Goal: Task Accomplishment & Management: Manage account settings

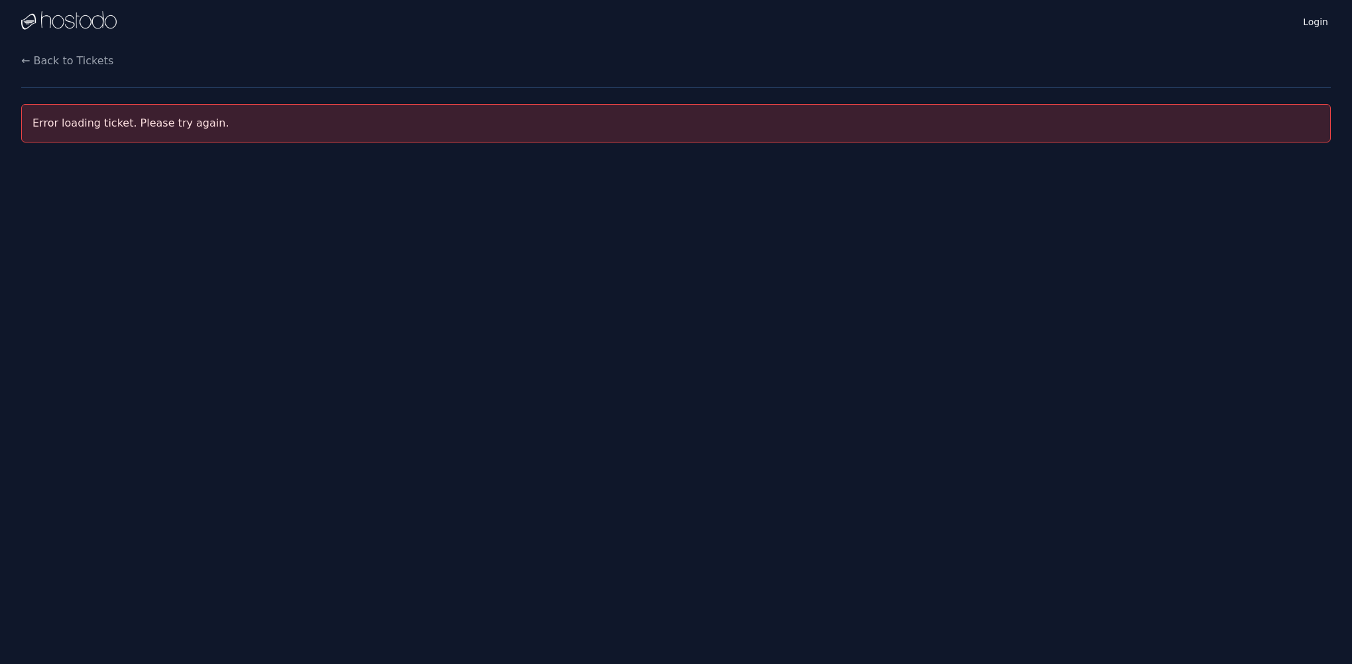
click at [166, 390] on div "Login Instances SSH Keys Billing Helpdesk Sign out Settings ← Back to Tickets E…" at bounding box center [676, 332] width 1352 height 664
click at [1312, 18] on link "Login" at bounding box center [1315, 21] width 30 height 17
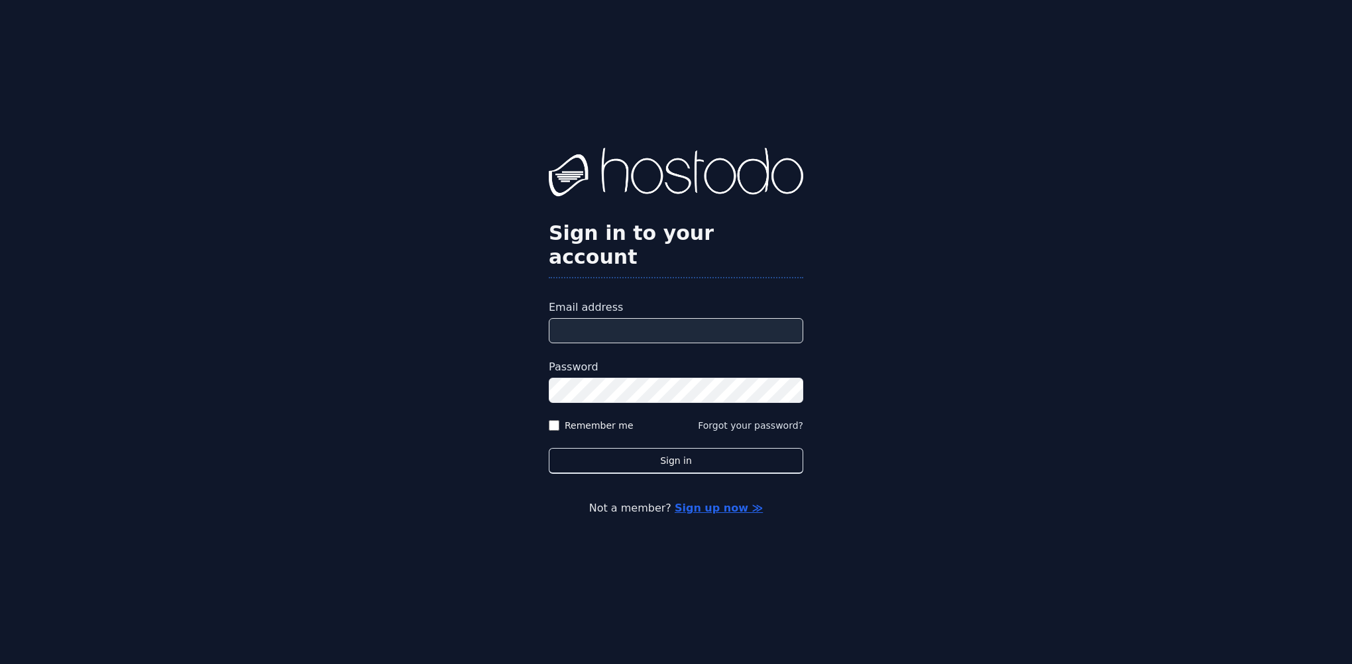
type input "**********"
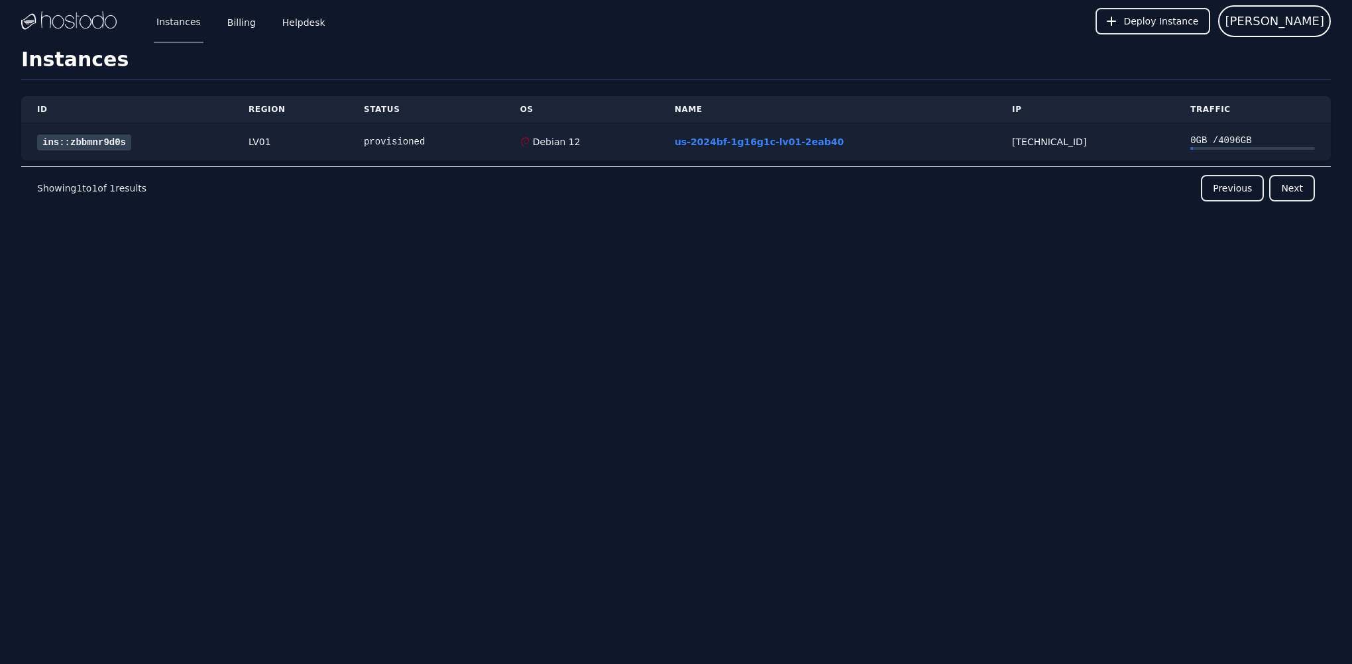
click at [116, 141] on link "ins::zbbmnr9d0s" at bounding box center [84, 143] width 94 height 16
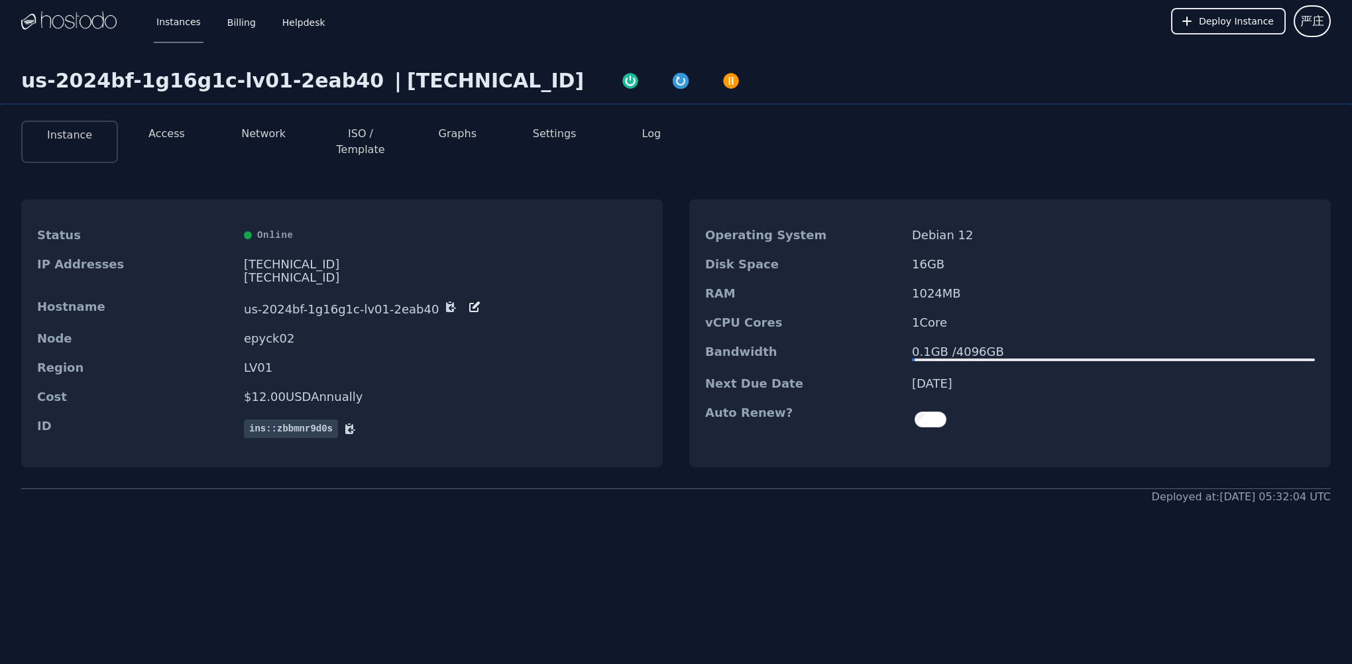
click at [445, 495] on div "us-2024bf-1g16g1c-lv01-2eab40 | [TECHNICAL_ID] Instance Access Network ISO / Te…" at bounding box center [676, 339] width 1352 height 595
drag, startPoint x: 245, startPoint y: 262, endPoint x: 443, endPoint y: 274, distance: 197.8
click at [443, 274] on div "IP Addresses [TECHNICAL_ID] [TECHNICAL_ID]" at bounding box center [341, 271] width 641 height 42
copy div "[TECHNICAL_ID]"
click at [158, 128] on button "Access" at bounding box center [166, 134] width 36 height 16
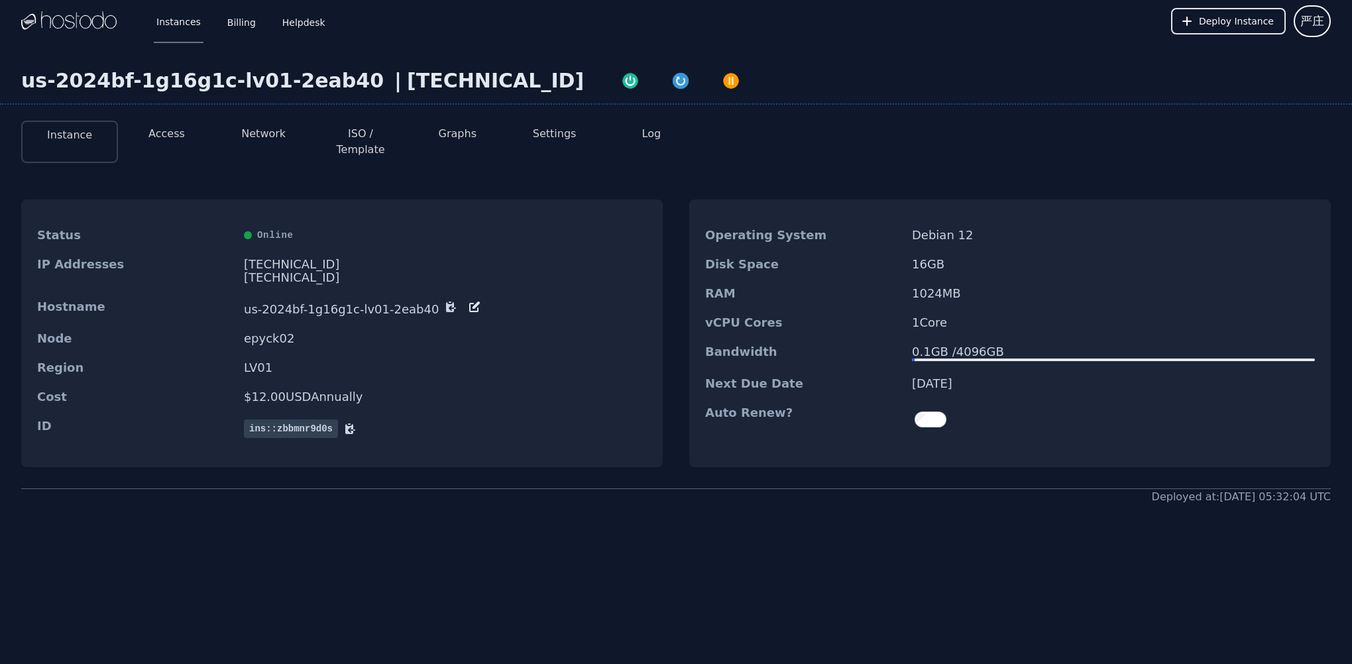
click at [162, 130] on button "Access" at bounding box center [166, 134] width 36 height 16
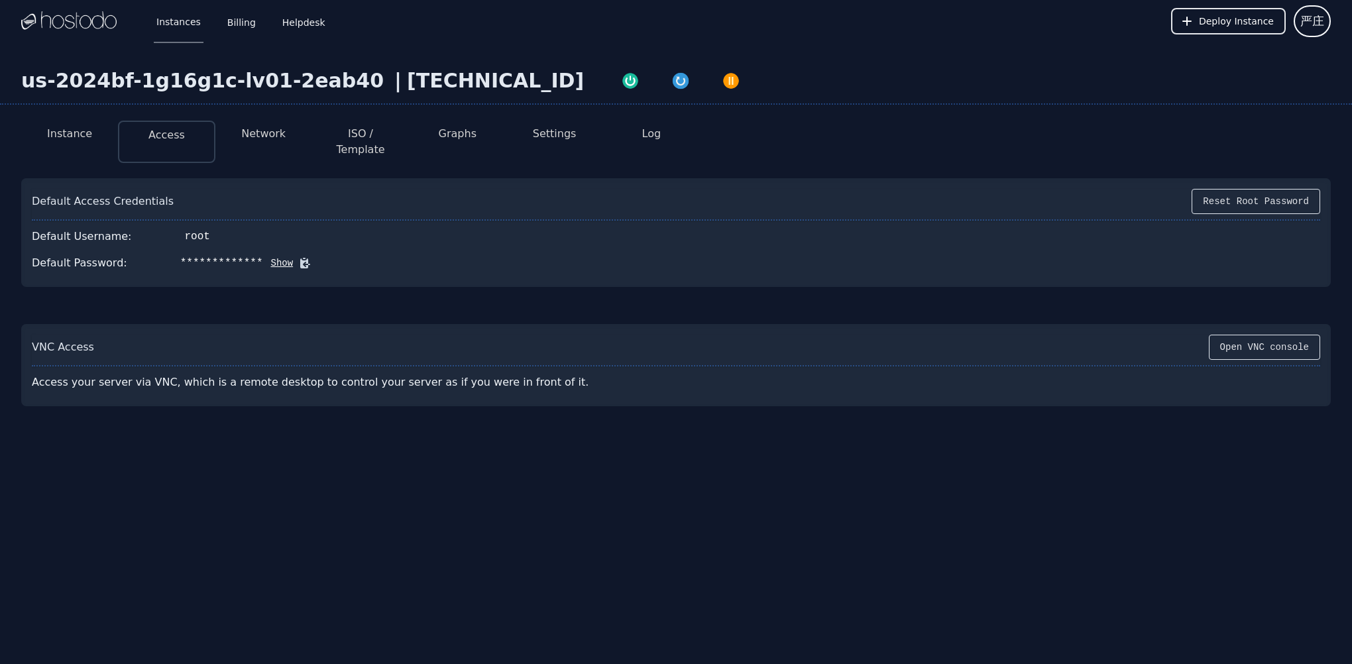
drag, startPoint x: 268, startPoint y: 119, endPoint x: 268, endPoint y: 129, distance: 10.6
click at [268, 123] on div "Instance Access Network ISO / Template Graphs Settings Log" at bounding box center [675, 136] width 1309 height 52
click at [269, 130] on button "Network" at bounding box center [263, 134] width 44 height 16
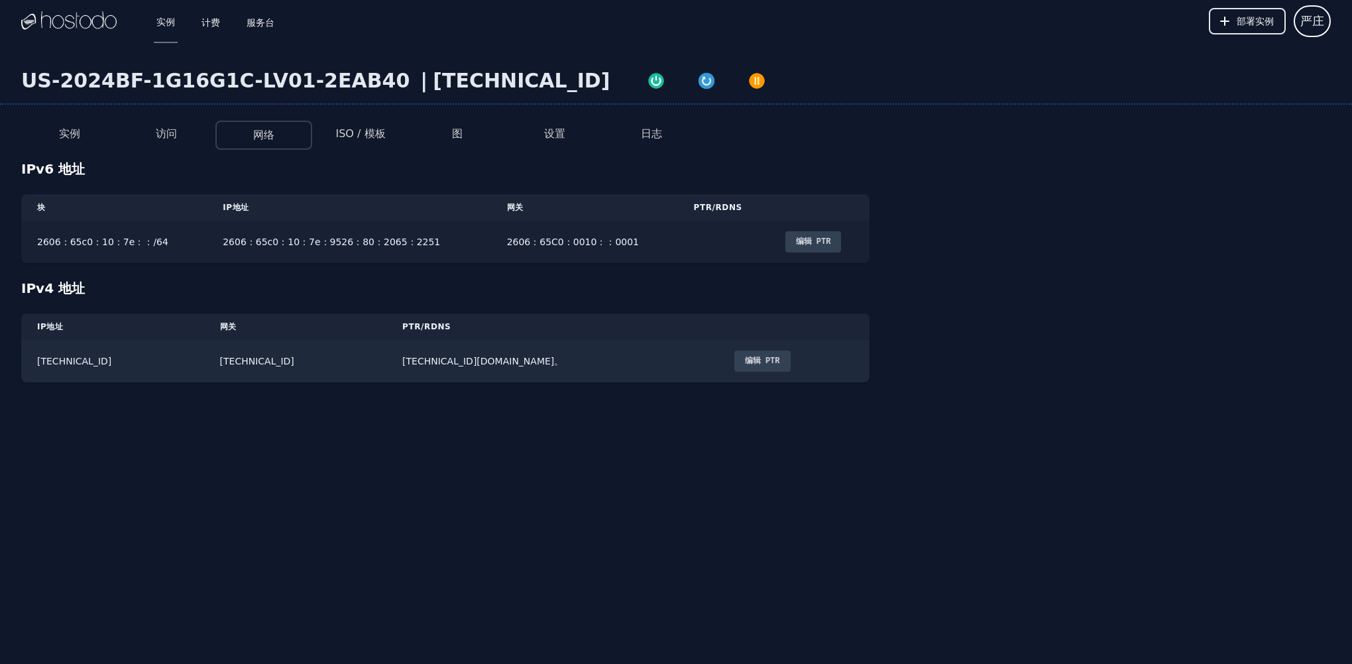
click at [796, 240] on button "编辑 PTR" at bounding box center [813, 241] width 56 height 21
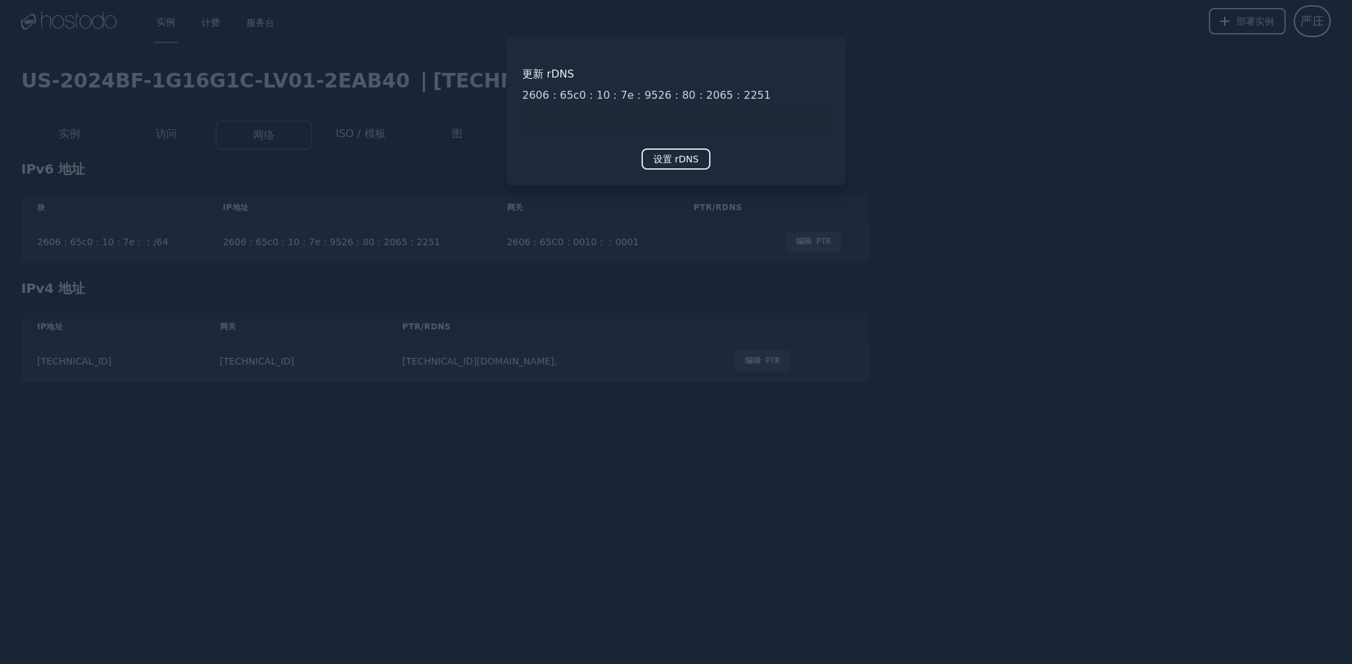
click at [568, 315] on div at bounding box center [676, 332] width 1352 height 664
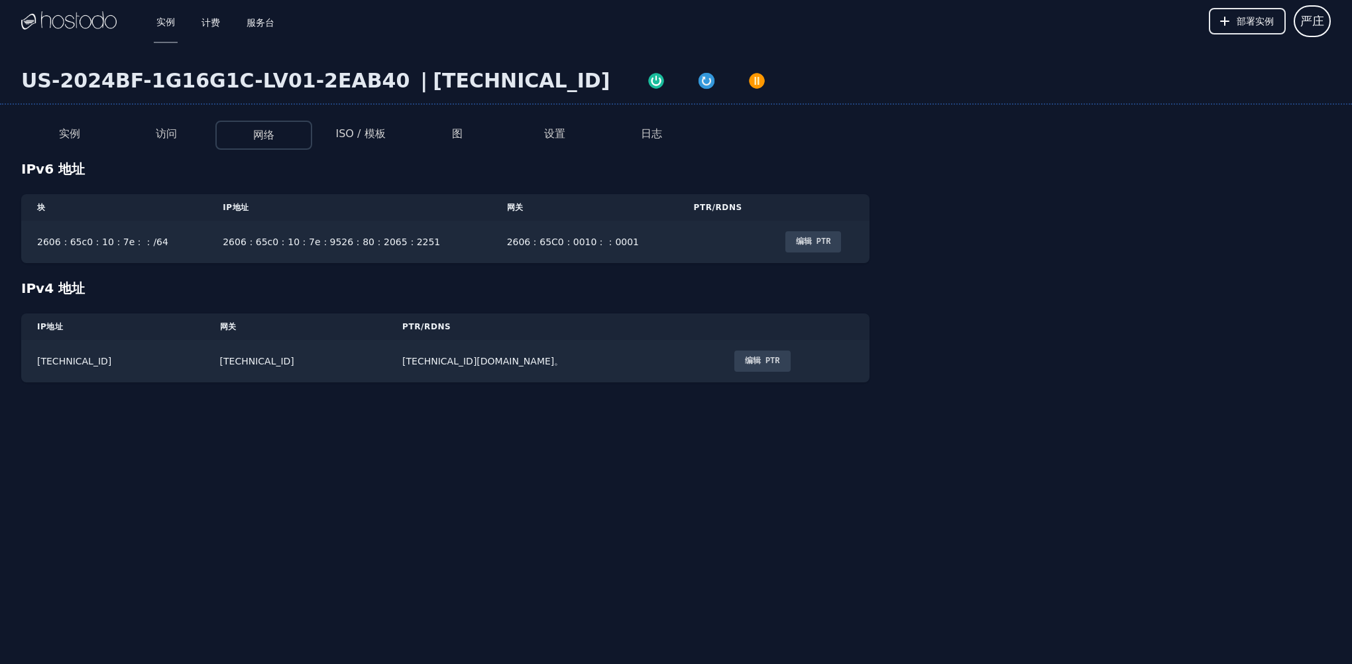
click at [376, 474] on div "实例 计费 服务台 部署实例 严庄 Instances SSH Keys Billing Helpdesk 严 庄 [EMAIL_ADDRESS][DOMAI…" at bounding box center [676, 332] width 1352 height 664
click at [70, 124] on li "实例" at bounding box center [69, 135] width 97 height 29
click at [69, 134] on button "实例" at bounding box center [69, 134] width 21 height 16
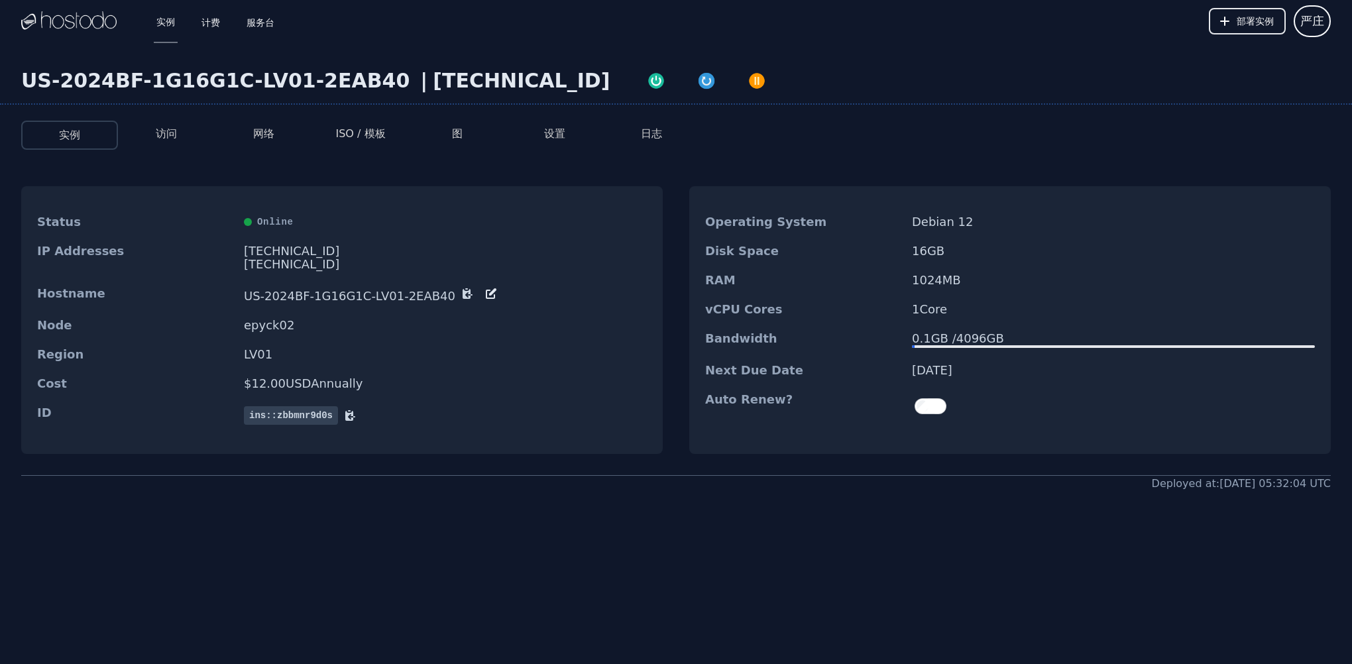
click at [331, 572] on div "US-2024BF-1G16G1C-LV01-2EAB40 | [TECHNICAL_ID] 实例 访问 网络 ISO / 模板 图 设置 日志 Status…" at bounding box center [676, 333] width 1352 height 582
